Goal: Navigation & Orientation: Find specific page/section

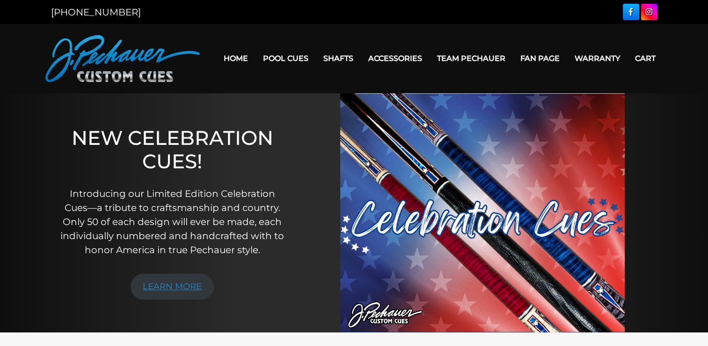
click at [187, 289] on link "LEARN MORE" at bounding box center [172, 286] width 83 height 26
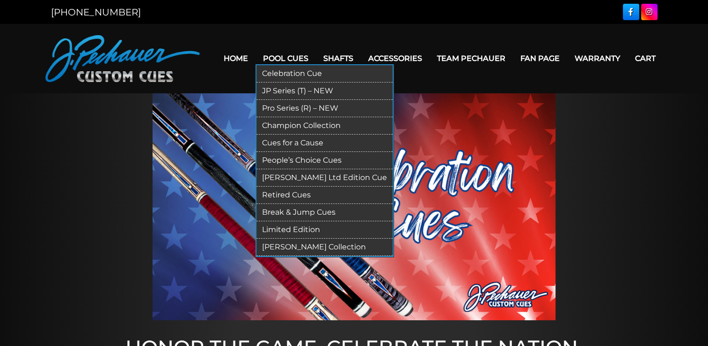
click at [281, 90] on link "JP Series (T) – NEW" at bounding box center [325, 90] width 136 height 17
click at [309, 142] on link "Cues for a Cause" at bounding box center [325, 142] width 136 height 17
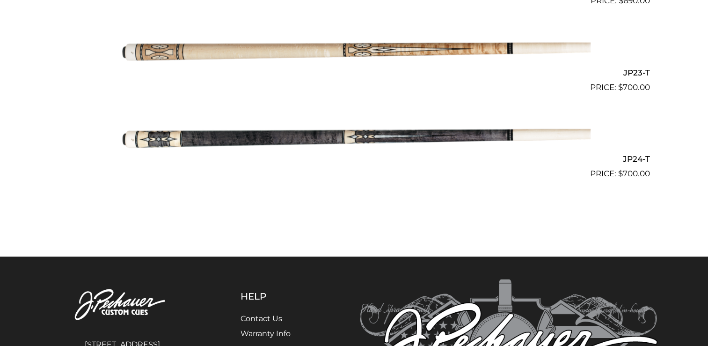
scroll to position [2229, 0]
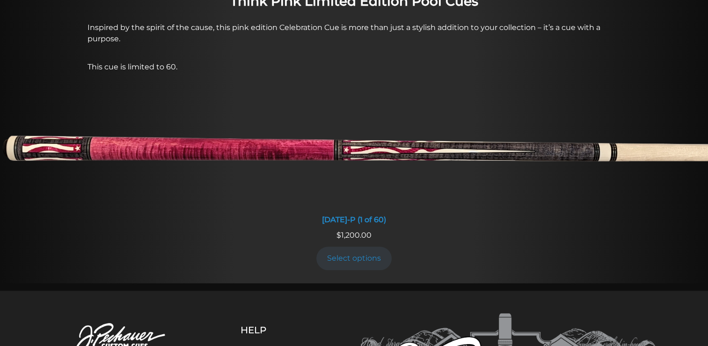
scroll to position [799, 0]
